Goal: Transaction & Acquisition: Obtain resource

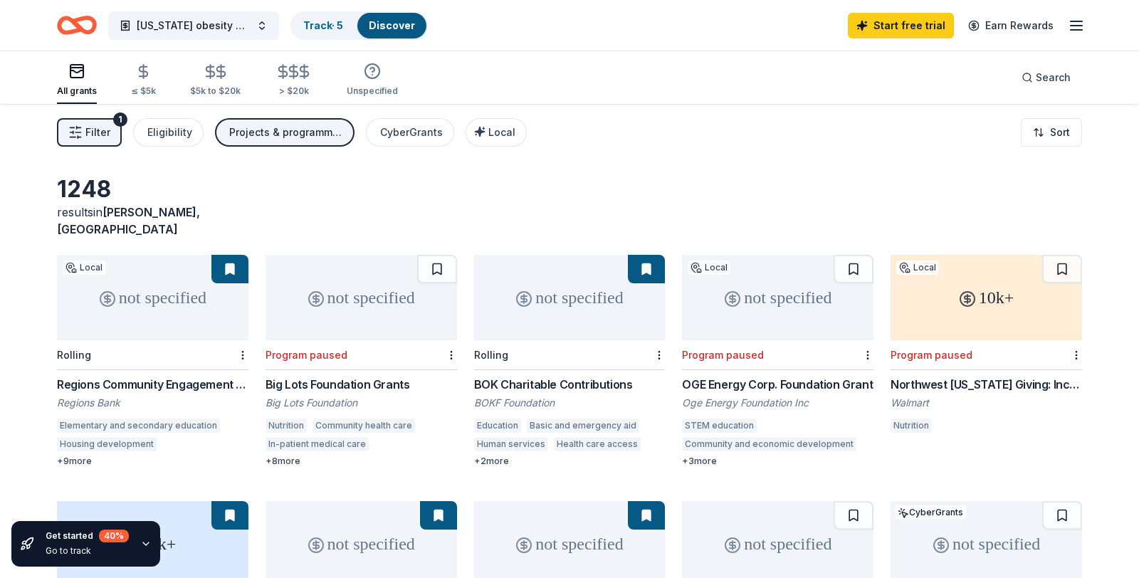
click at [152, 276] on div "not specified" at bounding box center [152, 297] width 191 height 85
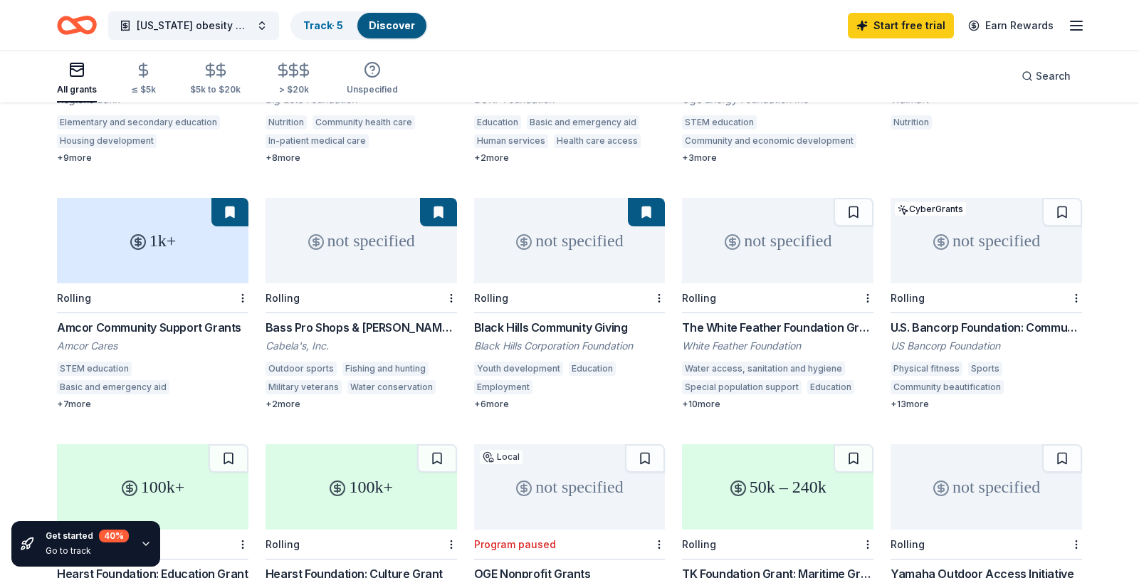
scroll to position [314, 0]
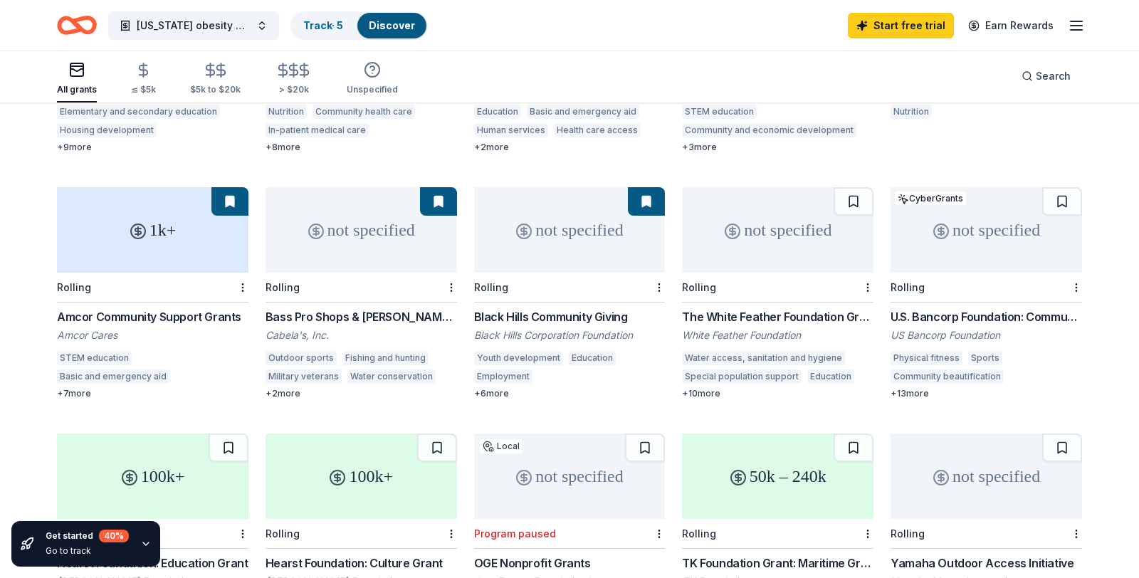
click at [478, 388] on div "+ 6 more" at bounding box center [569, 393] width 191 height 11
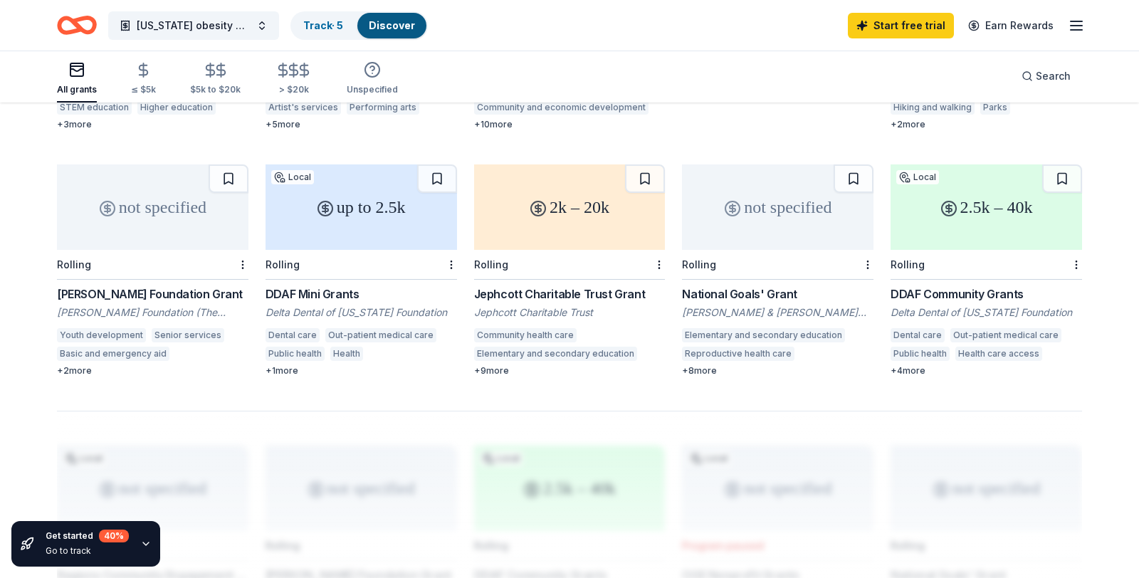
scroll to position [820, 0]
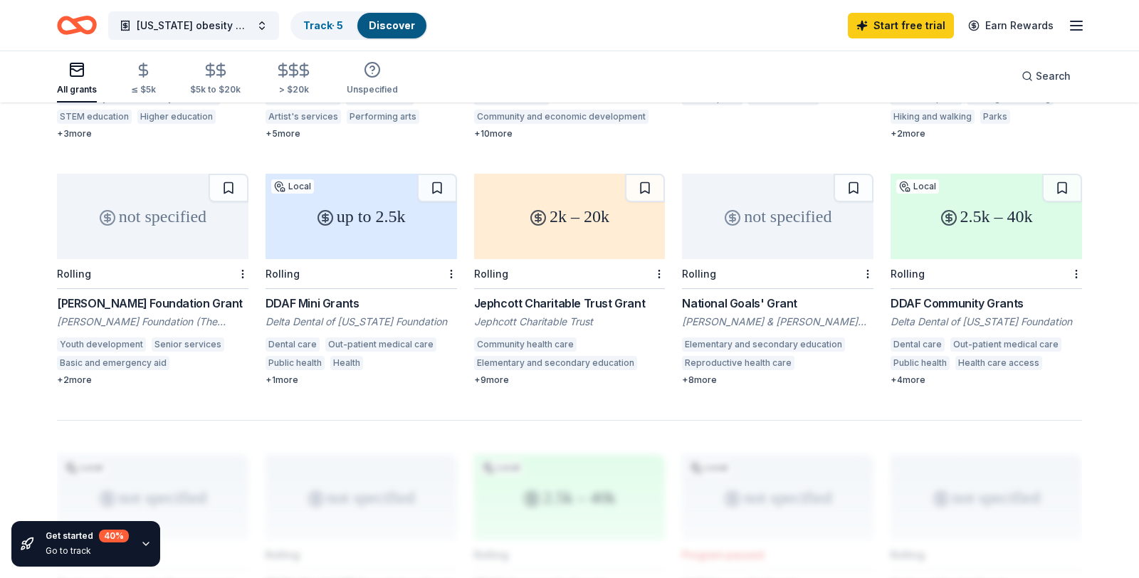
click at [593, 295] on div "Jephcott Charitable Trust Grant" at bounding box center [569, 303] width 191 height 17
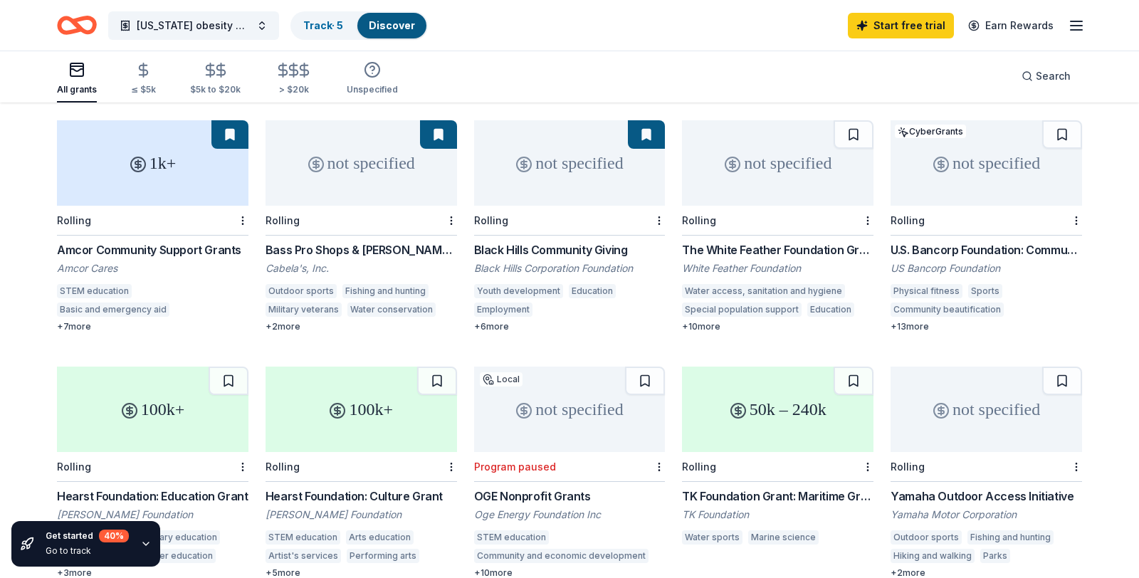
scroll to position [380, 0]
click at [958, 242] on div "U.S. Bancorp Foundation: Community Possible Grant Program" at bounding box center [985, 250] width 191 height 17
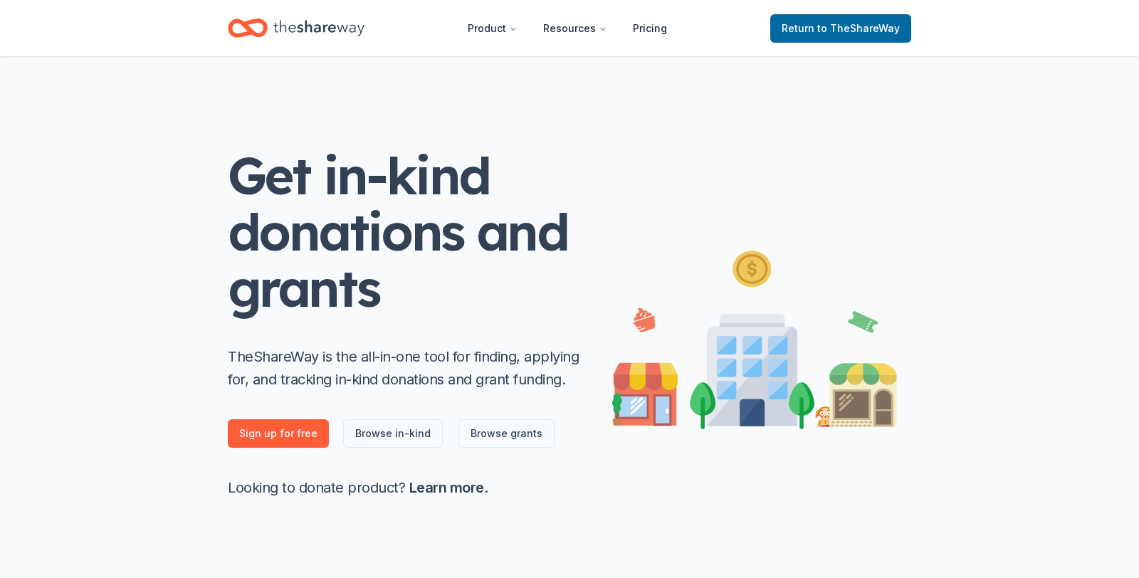
click at [325, 28] on icon "Home" at bounding box center [318, 28] width 91 height 29
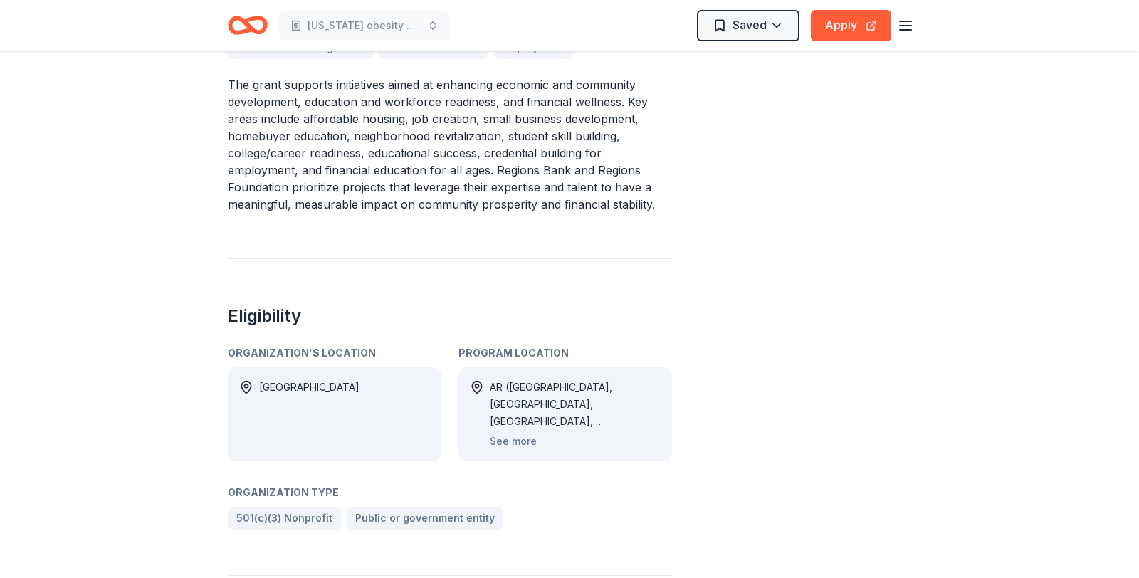
scroll to position [635, 0]
click at [514, 431] on button "See more" at bounding box center [513, 439] width 47 height 17
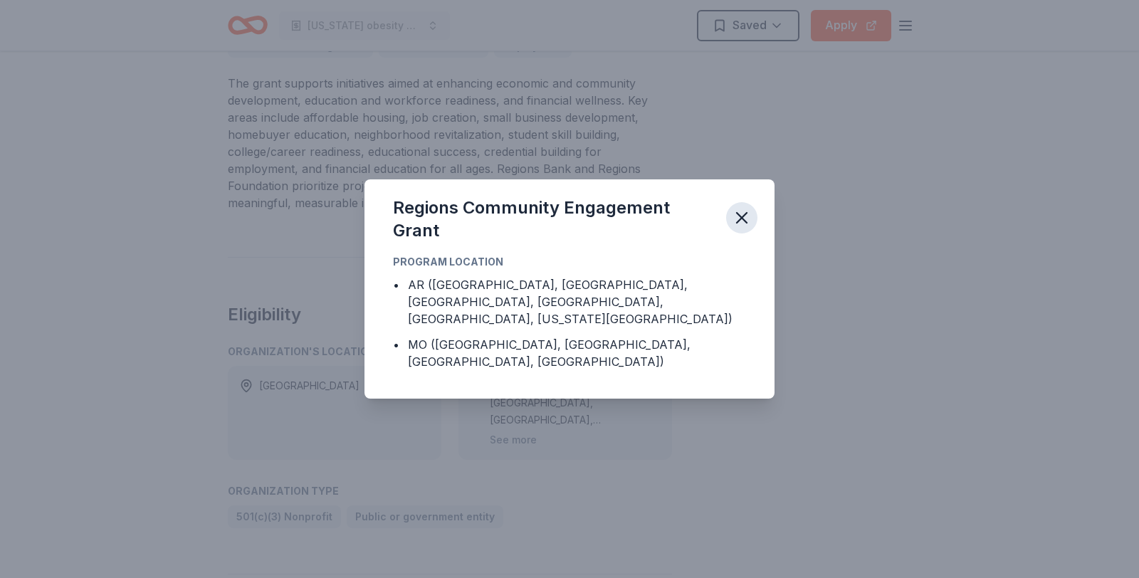
click at [748, 228] on icon "button" at bounding box center [742, 218] width 20 height 20
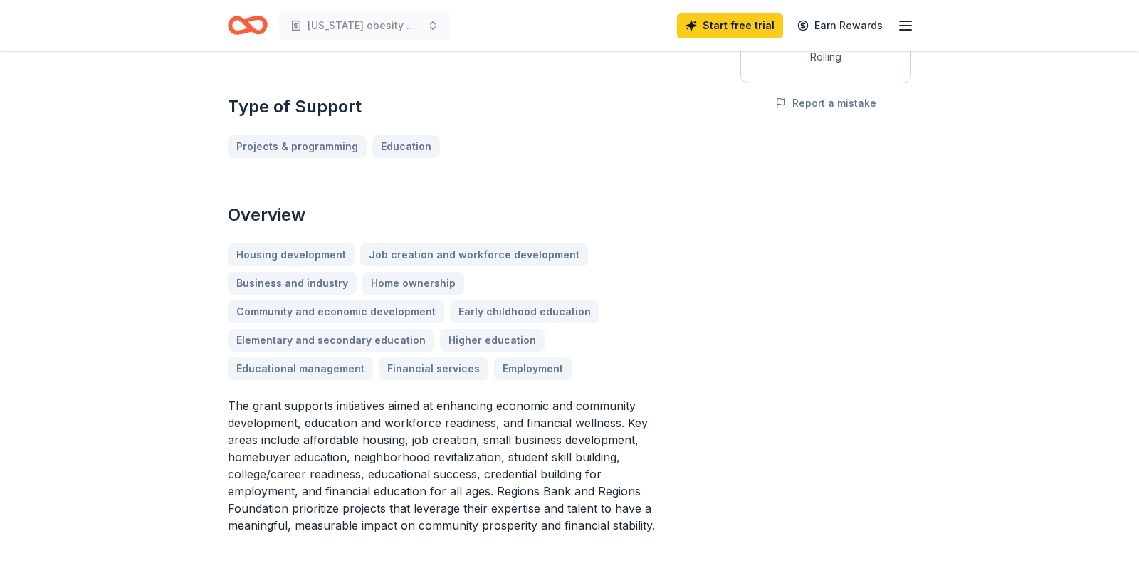
scroll to position [129, 0]
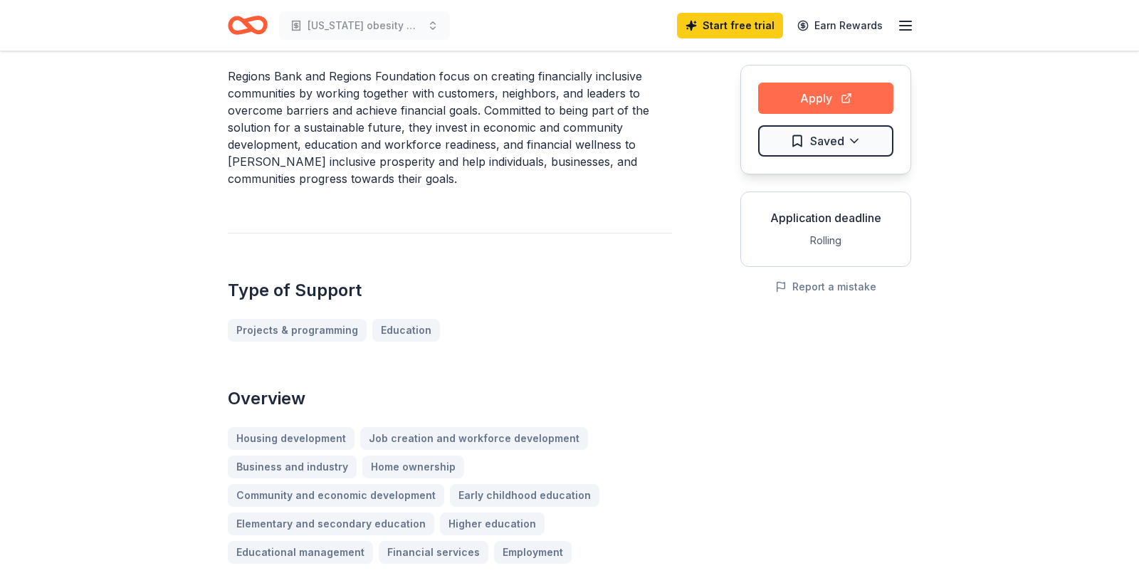
click at [859, 93] on button "Apply" at bounding box center [825, 98] width 135 height 31
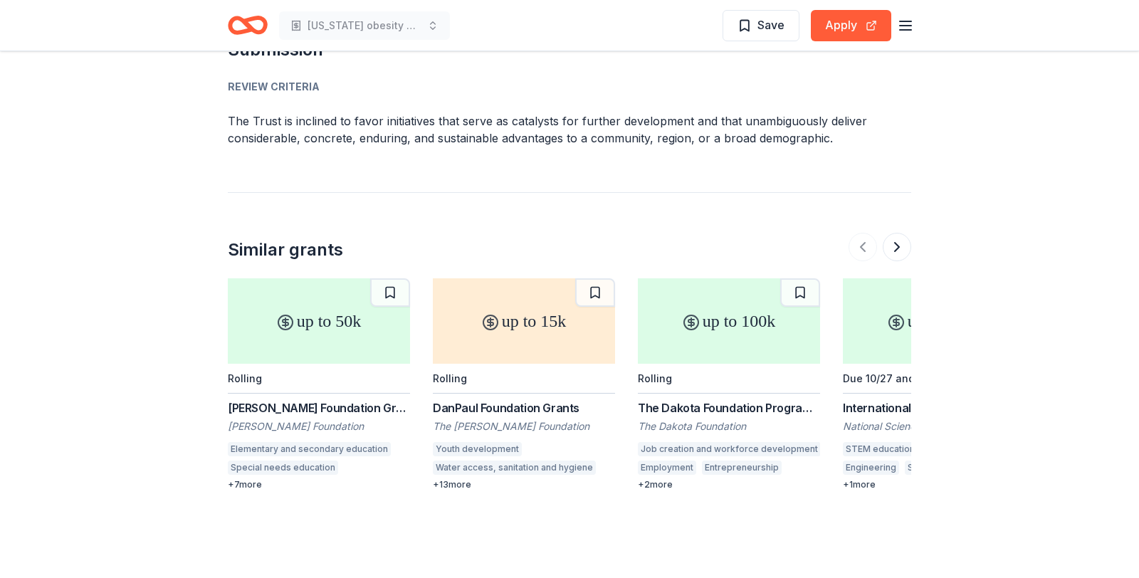
scroll to position [1971, 0]
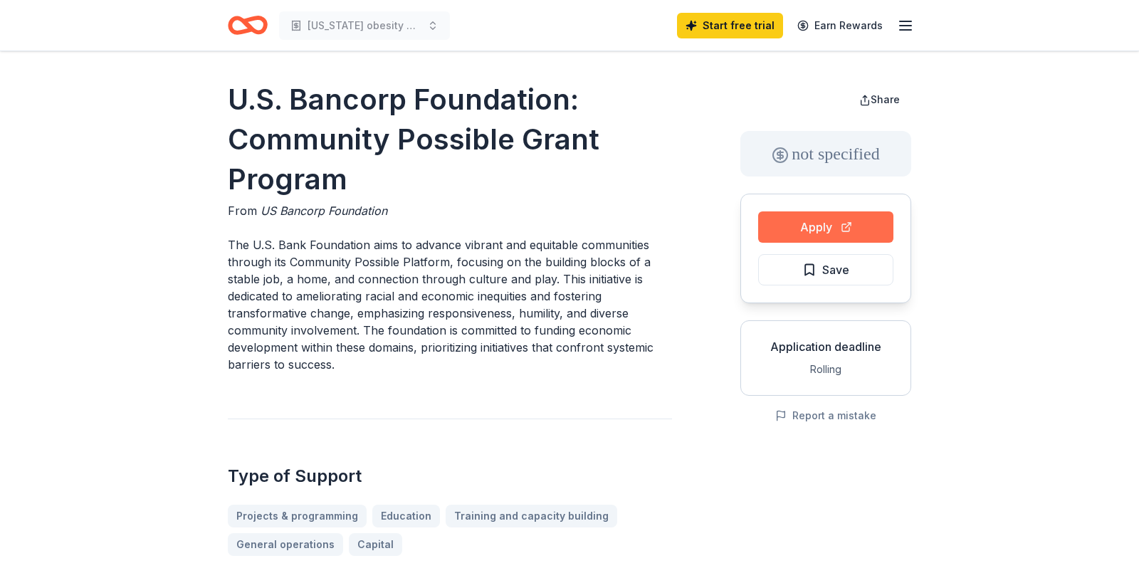
click at [830, 233] on button "Apply" at bounding box center [825, 226] width 135 height 31
